Goal: Transaction & Acquisition: Purchase product/service

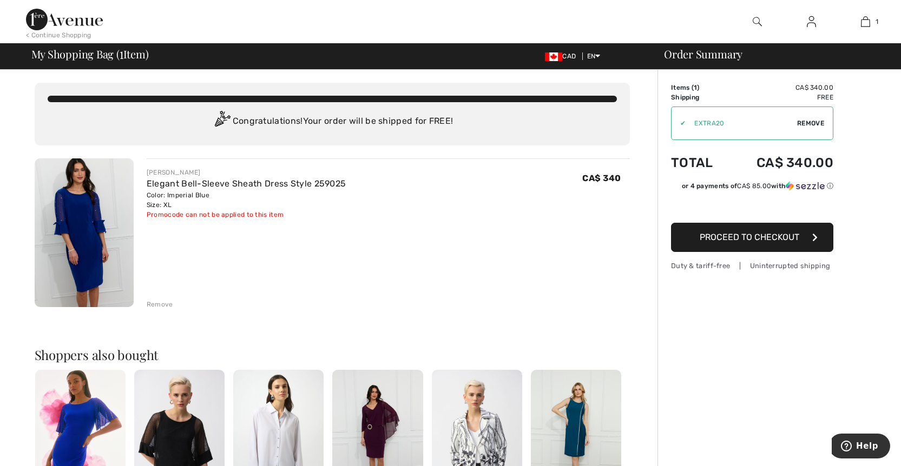
click at [771, 237] on span "Proceed to Checkout" at bounding box center [749, 237] width 100 height 10
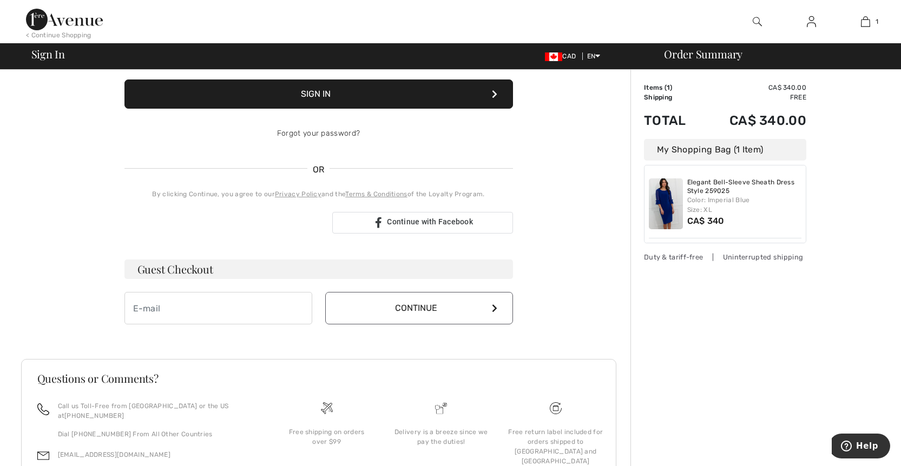
scroll to position [158, 0]
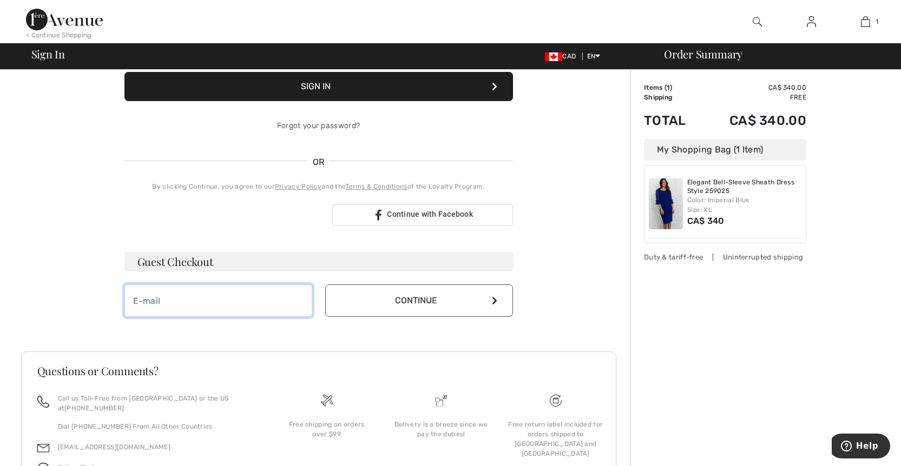
click at [178, 296] on input "email" at bounding box center [218, 300] width 188 height 32
type input "ymerianos@gmail.com"
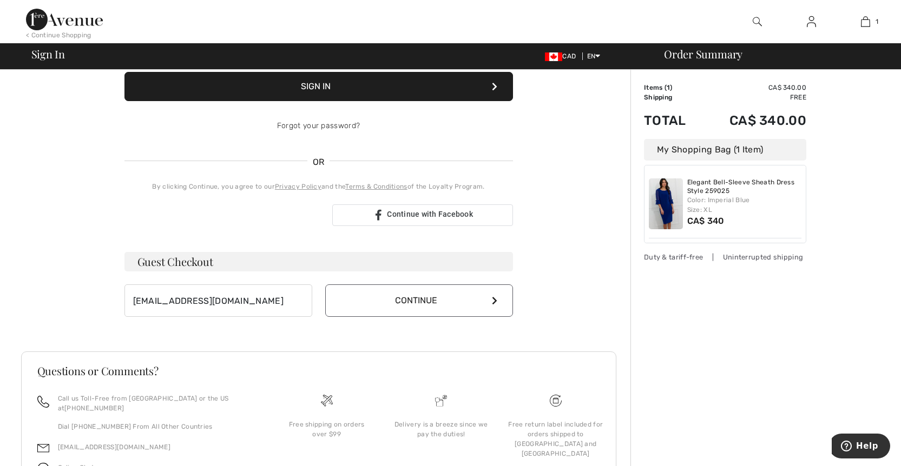
click at [441, 286] on button "Continue" at bounding box center [419, 300] width 188 height 32
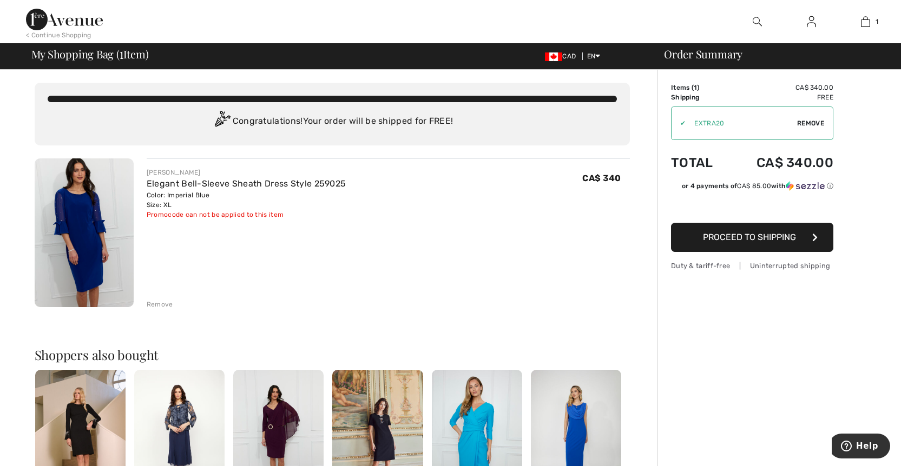
click at [759, 238] on span "Proceed to Shipping" at bounding box center [749, 237] width 93 height 10
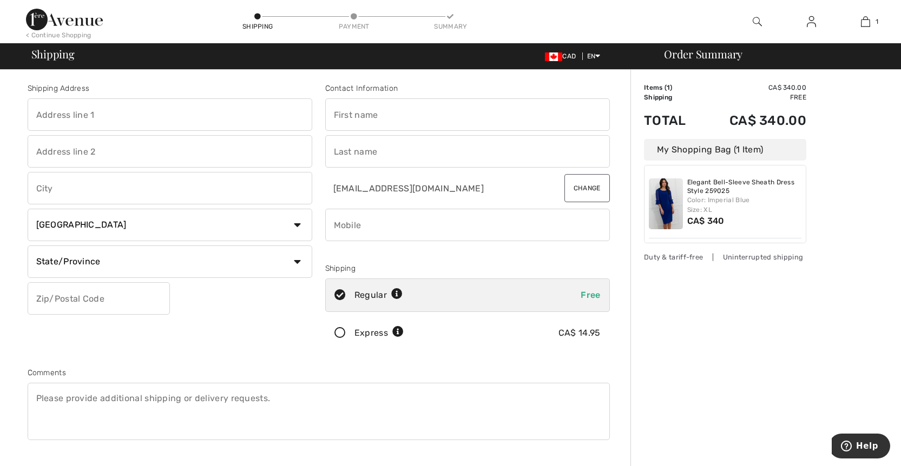
click at [128, 115] on input "text" at bounding box center [170, 114] width 284 height 32
type input "319 rue James-Shaw"
type input "beaconsfield"
select select "QC"
type input "H9W 6G5"
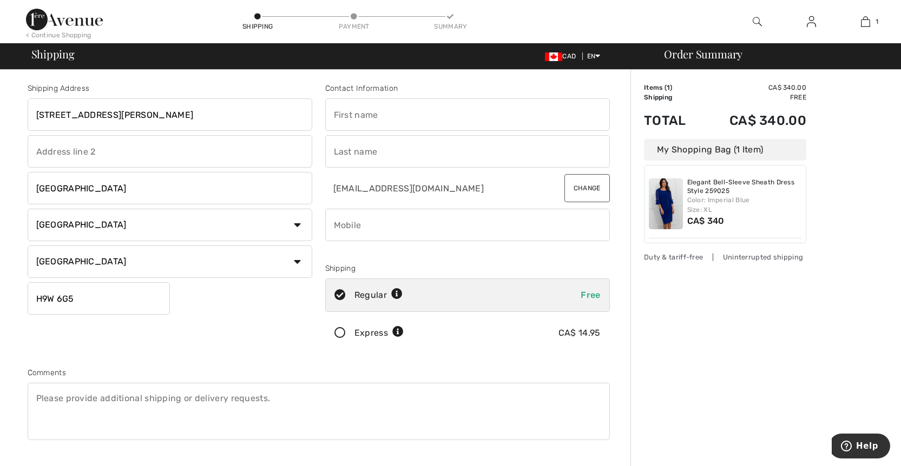
type input "[PERSON_NAME]"
type input "Merianos"
type input "5148677323"
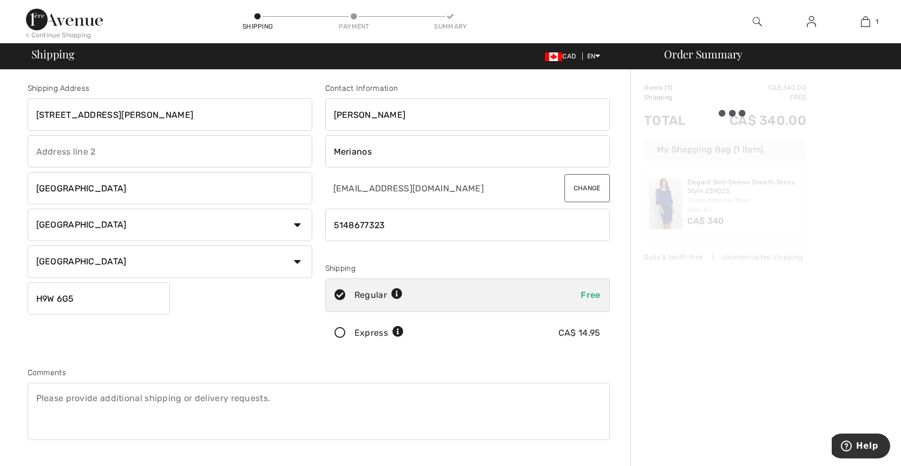
type input "H9W6G5"
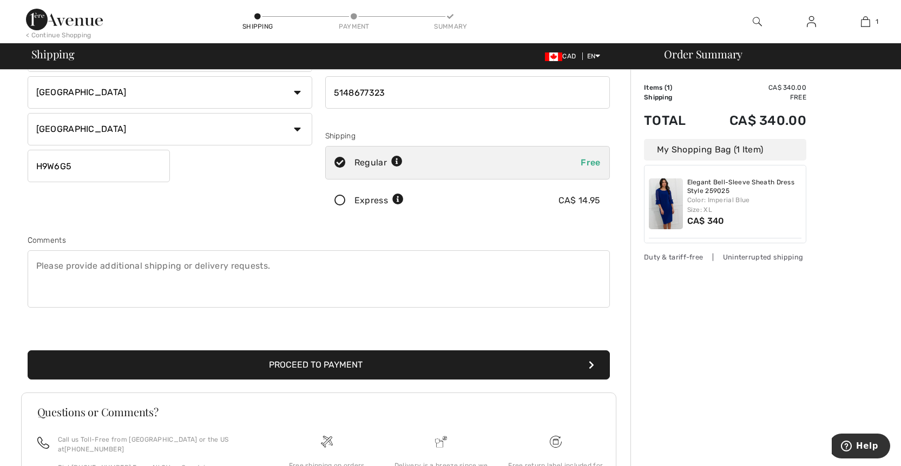
scroll to position [134, 0]
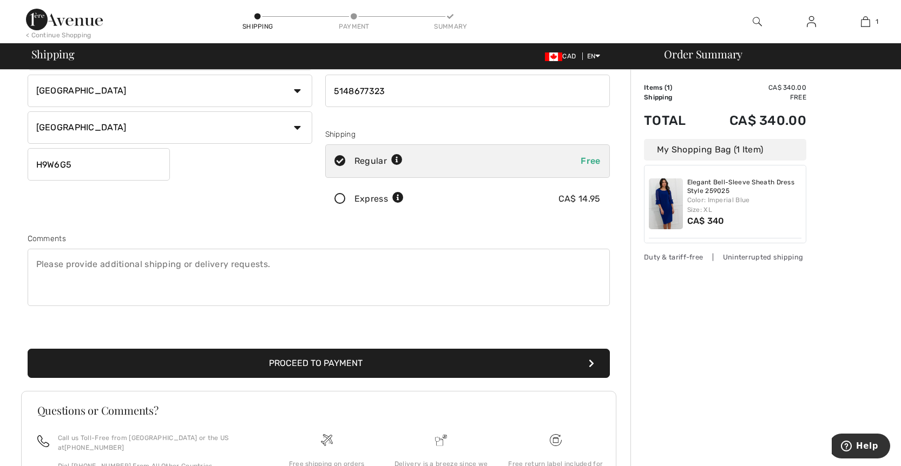
click at [361, 360] on button "Proceed to Payment" at bounding box center [319, 363] width 582 height 29
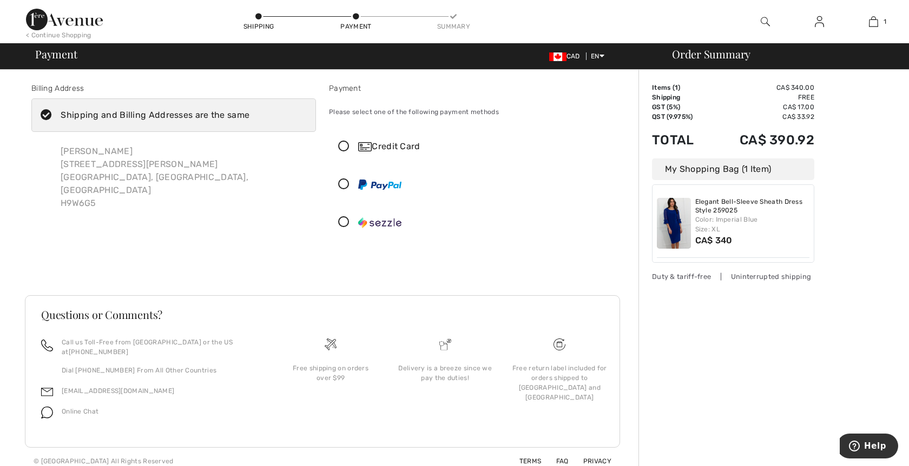
click at [345, 146] on icon at bounding box center [343, 146] width 29 height 11
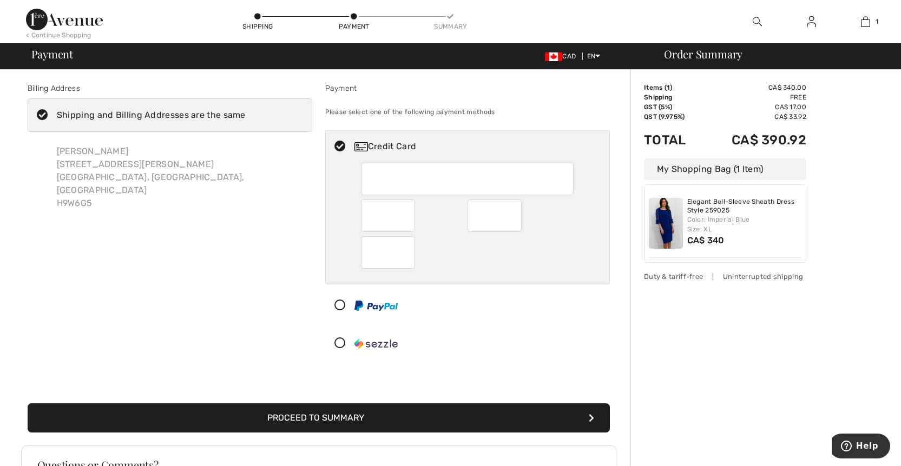
click at [350, 413] on button "Proceed to Summary" at bounding box center [319, 417] width 582 height 29
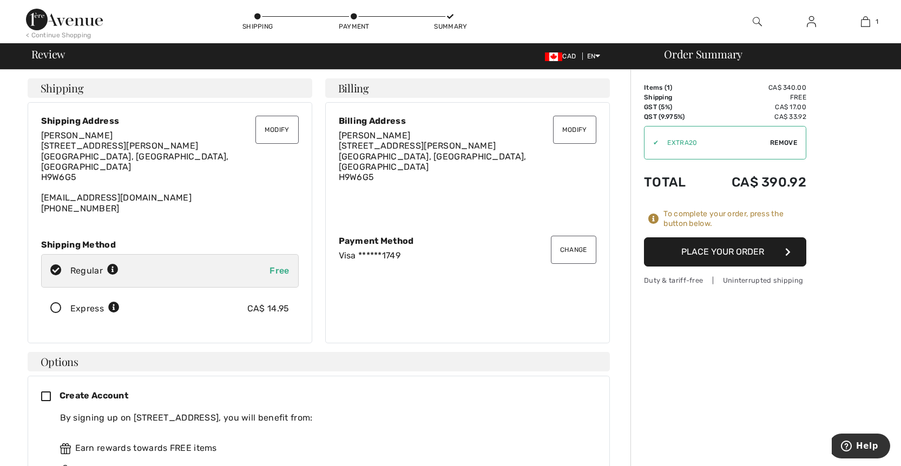
scroll to position [5, 0]
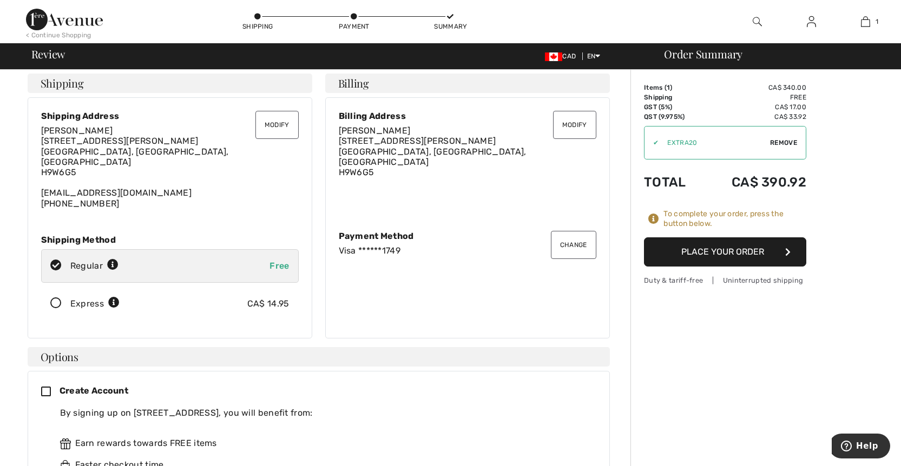
click at [735, 249] on button "Place Your Order" at bounding box center [725, 251] width 162 height 29
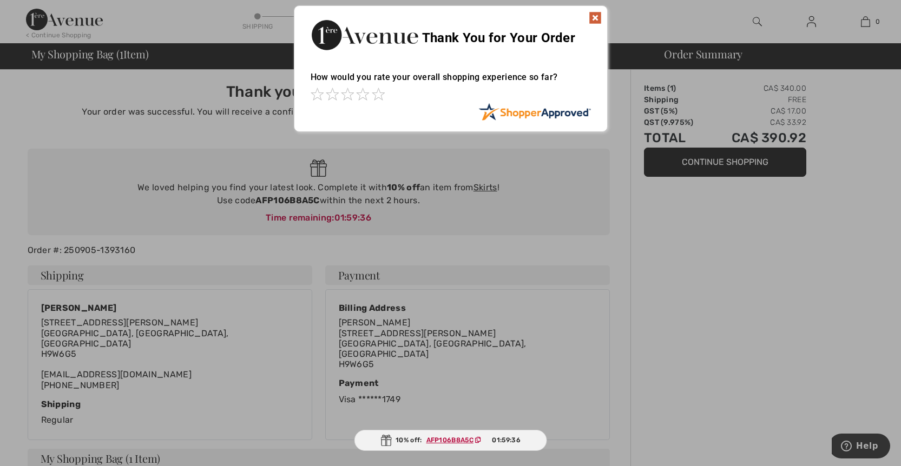
click at [379, 100] on div at bounding box center [450, 95] width 280 height 15
click at [378, 94] on span at bounding box center [378, 94] width 13 height 13
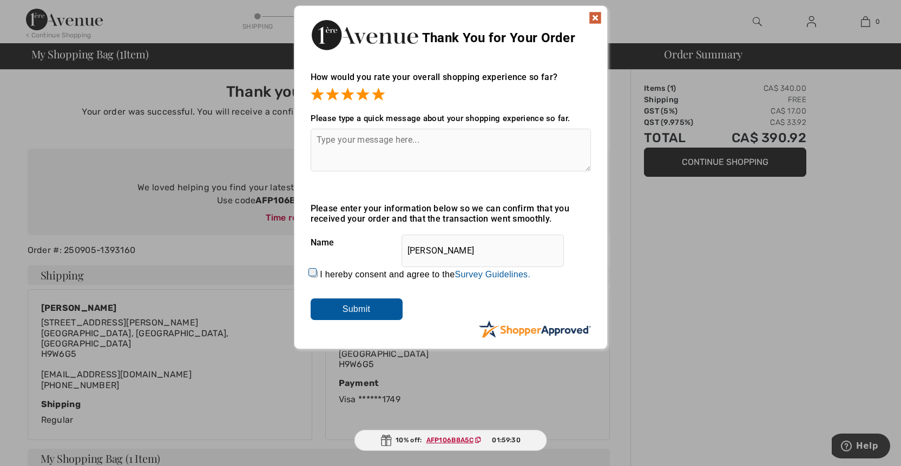
click at [595, 17] on img at bounding box center [594, 17] width 13 height 13
